Goal: Task Accomplishment & Management: Complete application form

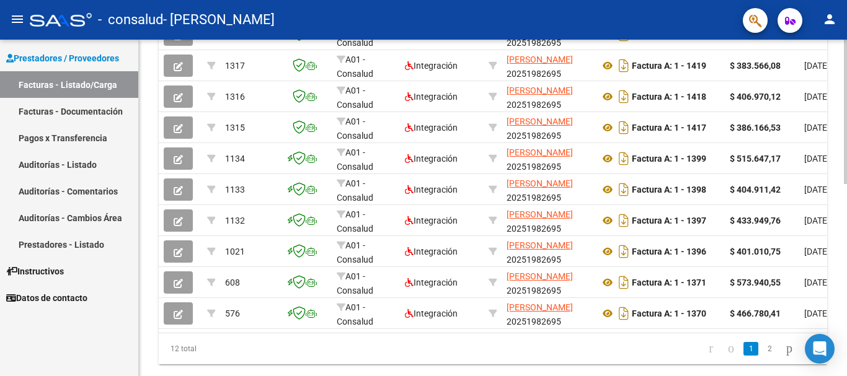
scroll to position [449, 0]
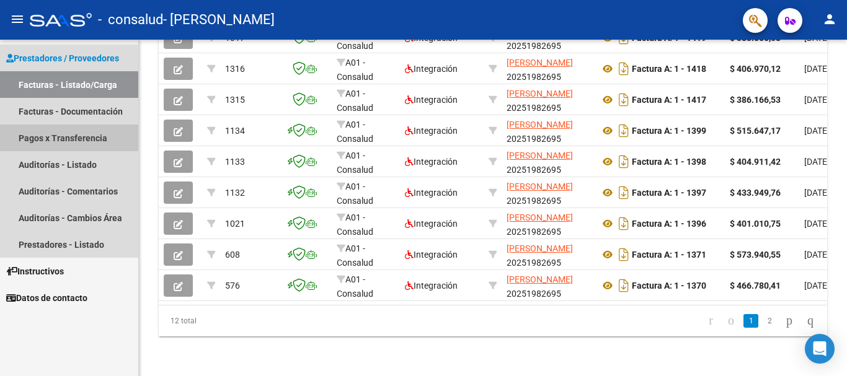
click at [62, 133] on link "Pagos x Transferencia" at bounding box center [69, 138] width 138 height 27
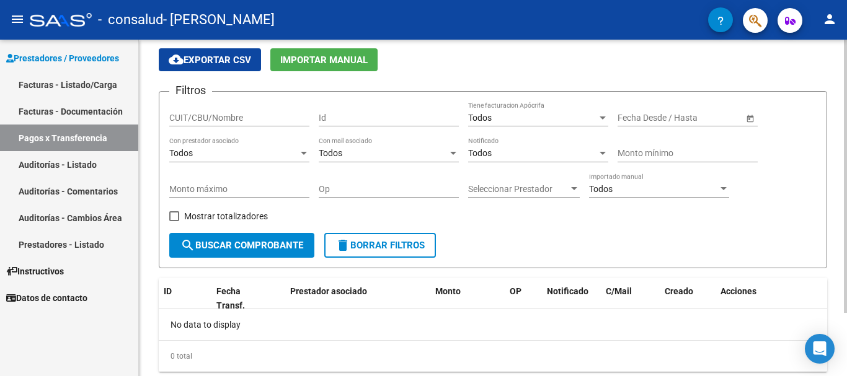
scroll to position [78, 0]
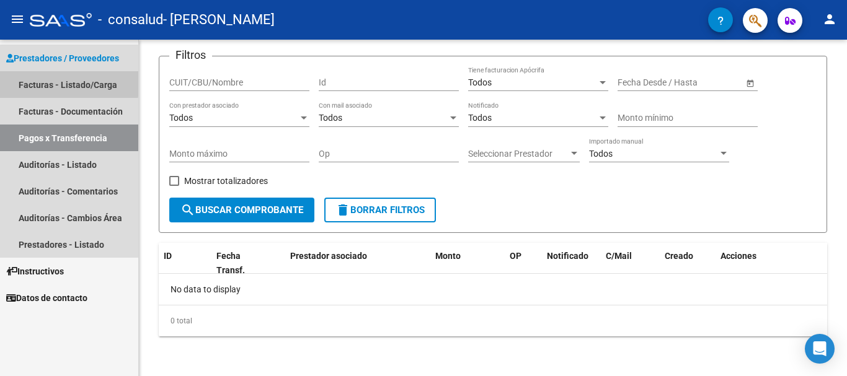
click at [58, 79] on link "Facturas - Listado/Carga" at bounding box center [69, 84] width 138 height 27
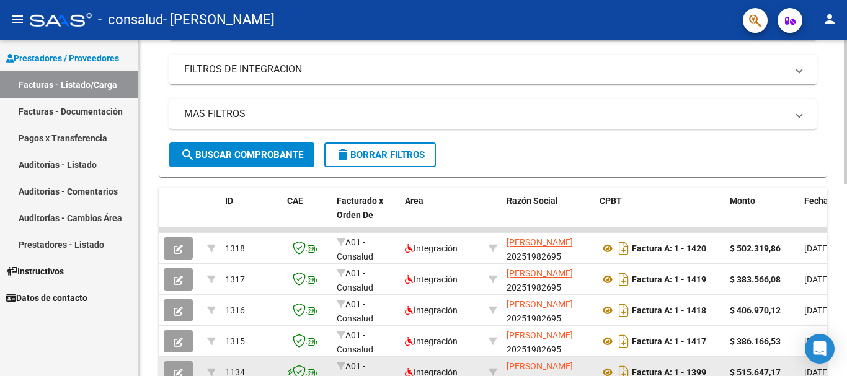
scroll to position [449, 0]
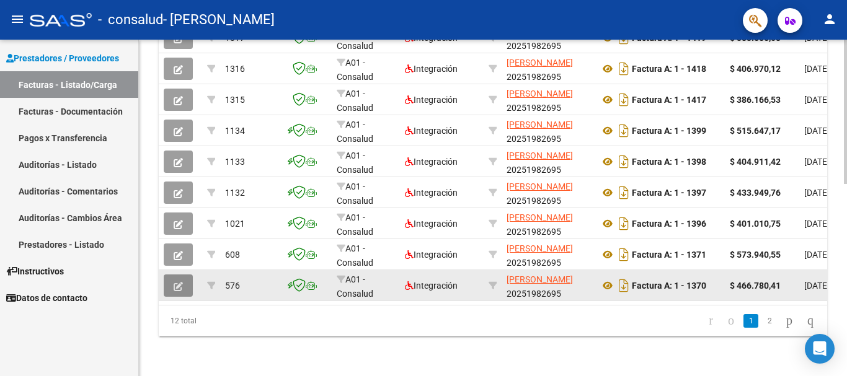
click at [182, 282] on icon "button" at bounding box center [178, 286] width 9 height 9
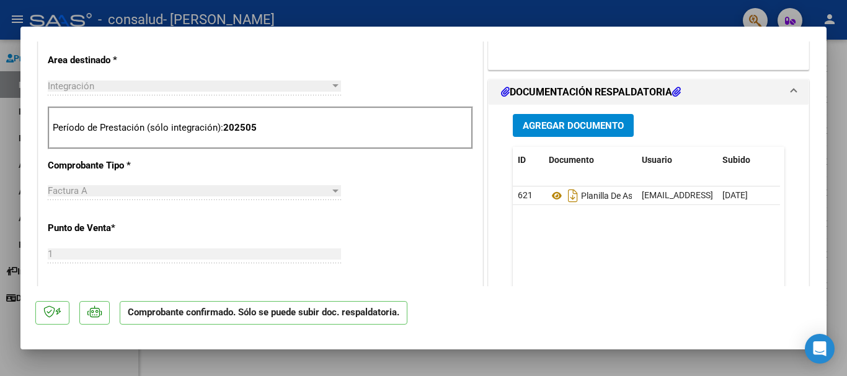
scroll to position [0, 0]
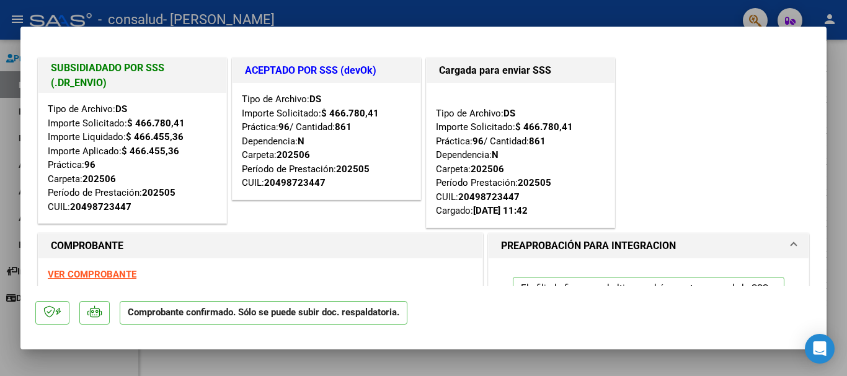
click at [436, 159] on div "Tipo de Archivo: DS Importe Solicitado: $ 466.780,41 Práctica: 96 / Cantidad: 8…" at bounding box center [520, 155] width 169 height 126
click at [612, 7] on div at bounding box center [423, 188] width 847 height 376
type input "$ 0,00"
